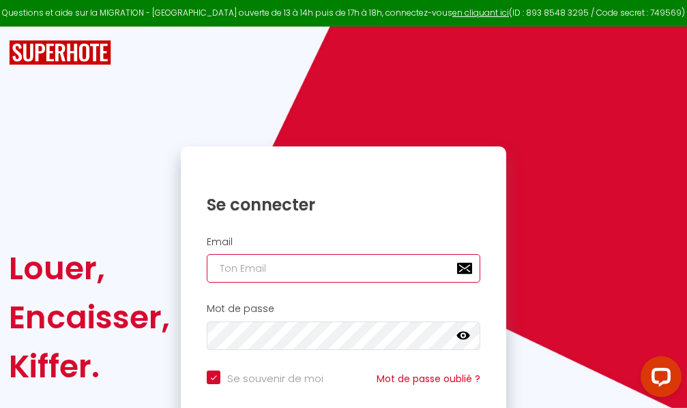
click at [330, 266] on input "email" at bounding box center [343, 268] width 273 height 29
type input "m"
checkbox input "true"
type input "ma"
checkbox input "true"
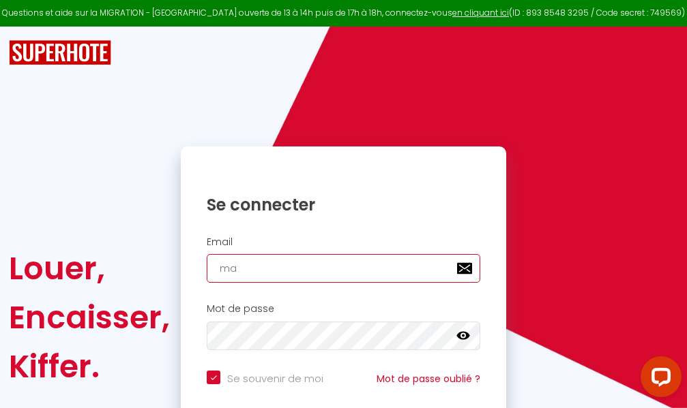
type input "mar"
checkbox input "true"
type input "marc"
checkbox input "true"
type input "marcd"
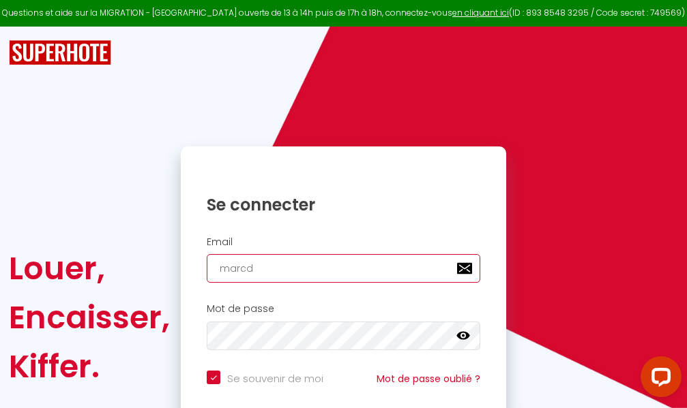
checkbox input "true"
type input "marcdp"
checkbox input "true"
type input "marcdpo"
checkbox input "true"
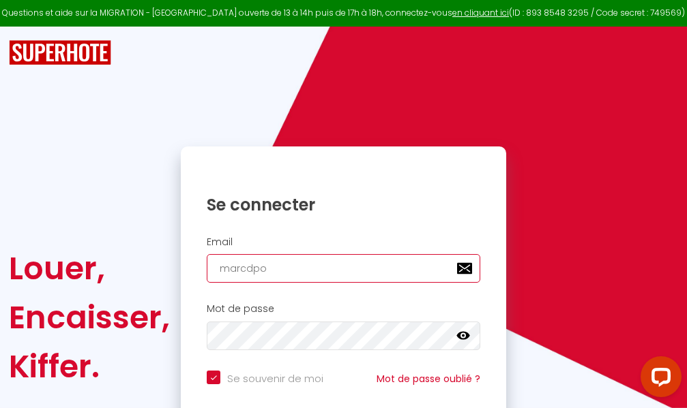
type input "marcdpoz"
checkbox input "true"
type input "marcdpoz."
checkbox input "true"
type input "marcdpoz.l"
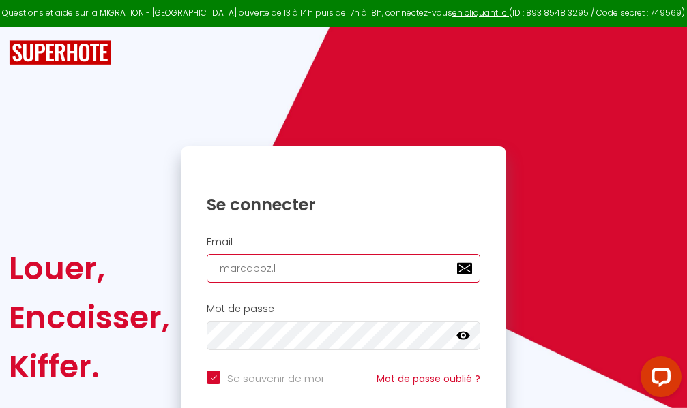
checkbox input "true"
type input "marcdpoz.lo"
checkbox input "true"
type input "marcdpoz.loc"
checkbox input "true"
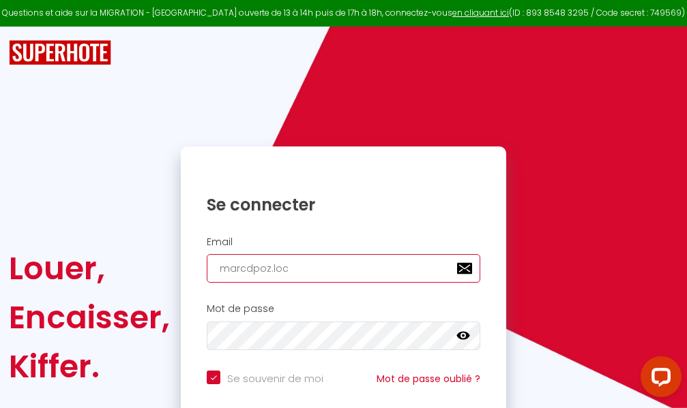
type input "marcdpoz.loca"
checkbox input "true"
type input "marcdpoz.locat"
checkbox input "true"
type input "marcdpoz.locati"
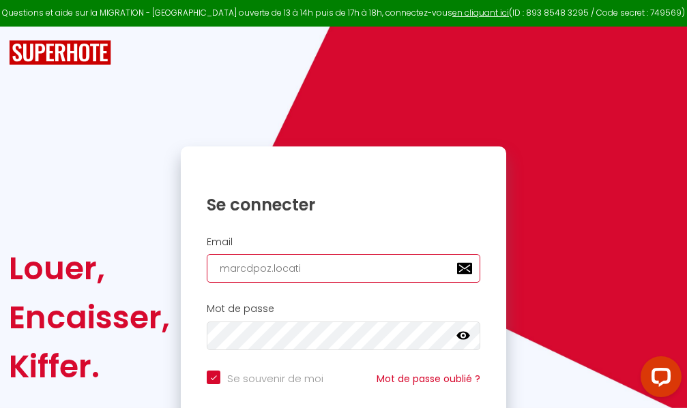
checkbox input "true"
type input "marcdpoz.locatio"
checkbox input "true"
type input "marcdpoz.location"
checkbox input "true"
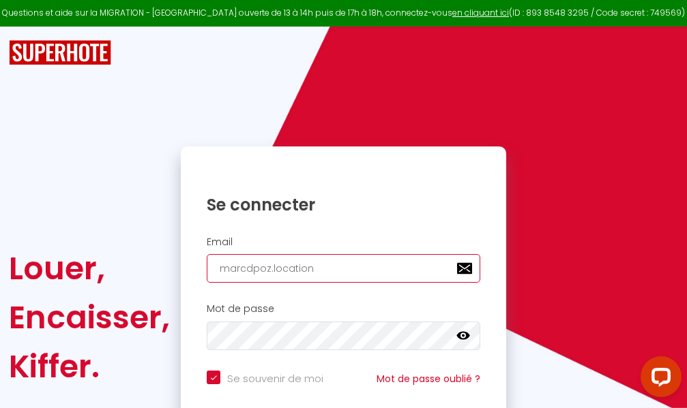
type input "marcdpoz.location@"
checkbox input "true"
type input "marcdpoz.location@g"
checkbox input "true"
type input "marcdpoz.location@gm"
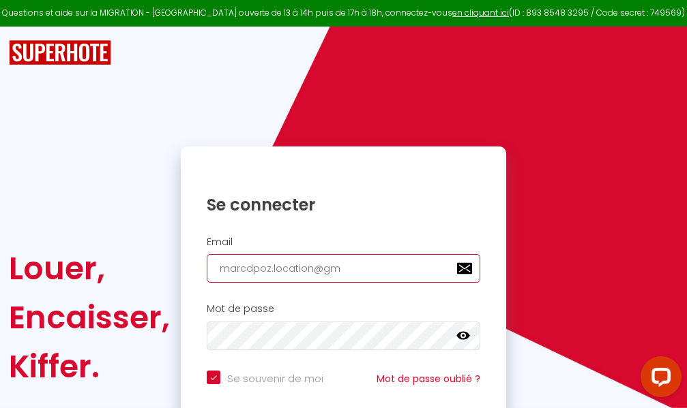
checkbox input "true"
type input "marcdpoz.location@gma"
checkbox input "true"
type input "marcdpoz.location@gmai"
checkbox input "true"
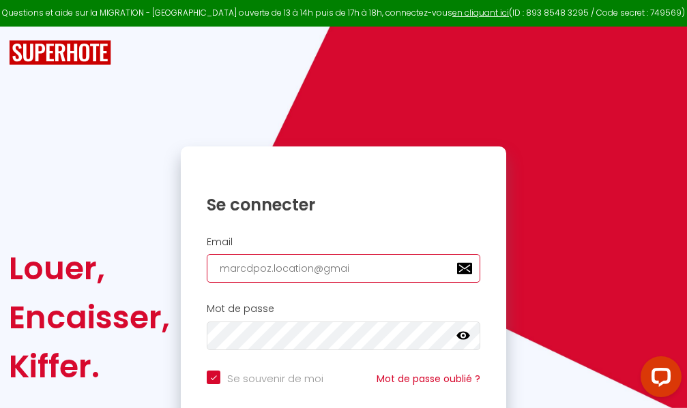
type input "[EMAIL_ADDRESS]"
checkbox input "true"
type input "[EMAIL_ADDRESS]."
checkbox input "true"
type input "marcdpoz.location@gmail.c"
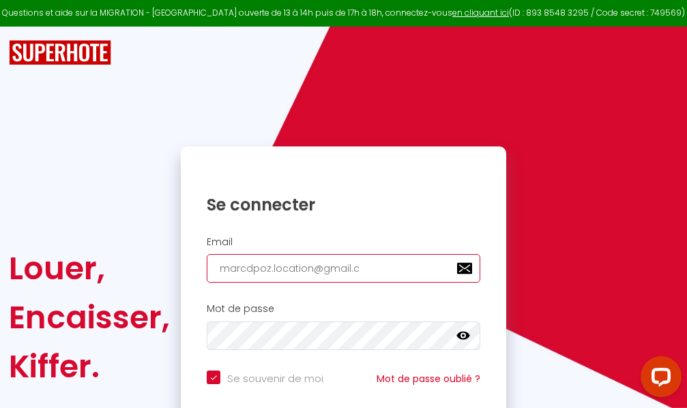
checkbox input "true"
type input "[EMAIL_ADDRESS][DOMAIN_NAME]"
checkbox input "true"
type input "[EMAIL_ADDRESS][DOMAIN_NAME]"
checkbox input "true"
